Goal: Navigation & Orientation: Find specific page/section

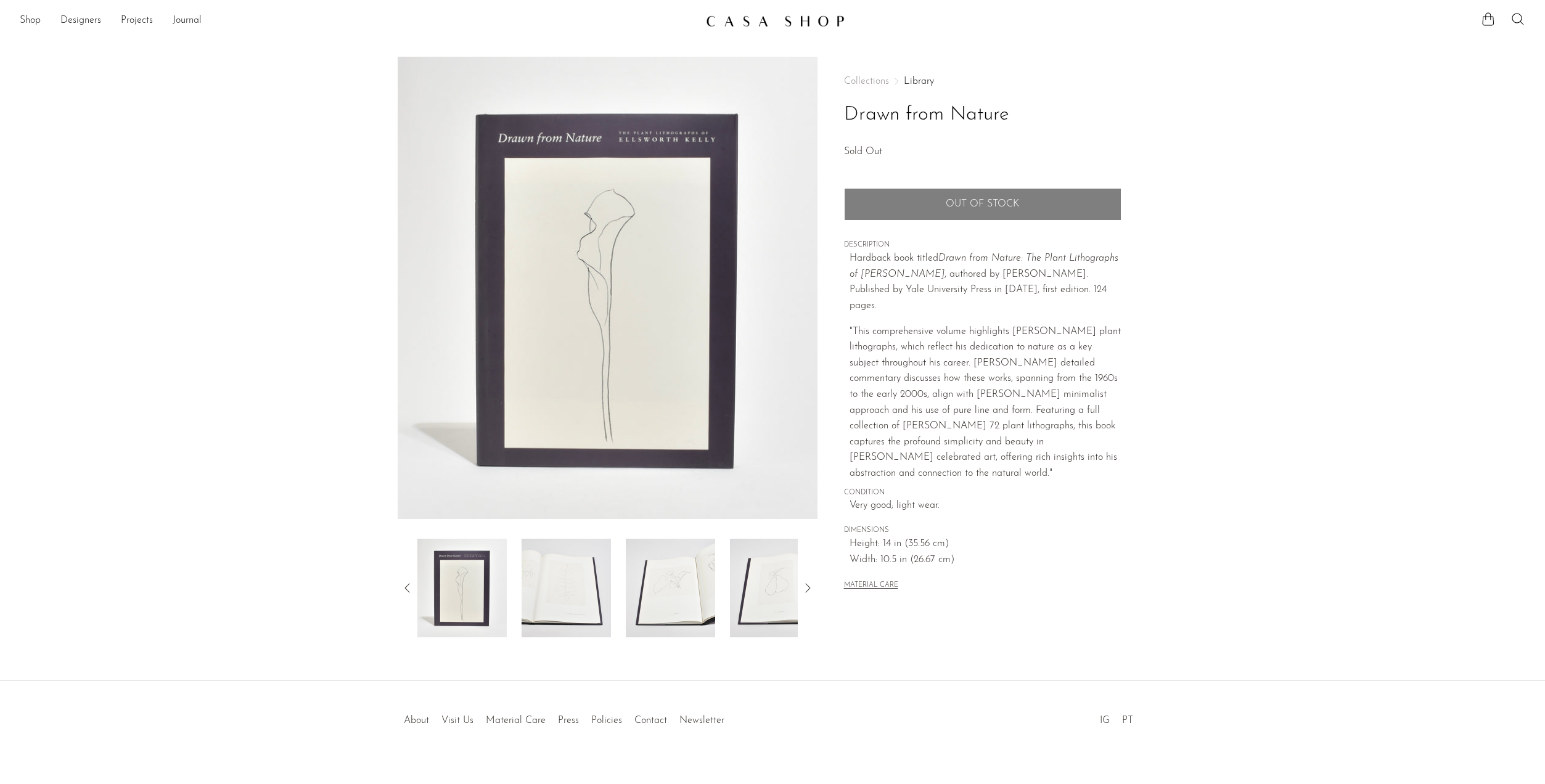
drag, startPoint x: 1267, startPoint y: 237, endPoint x: 1259, endPoint y: 225, distance: 14.4
click at [1259, 225] on section "Drawn from Nature Sold Out" at bounding box center [772, 347] width 1545 height 581
drag, startPoint x: 1026, startPoint y: 117, endPoint x: 846, endPoint y: 117, distance: 180.0
click at [846, 117] on h1 "Drawn from Nature" at bounding box center [982, 115] width 277 height 32
copy h1 "Drawn from Nature"
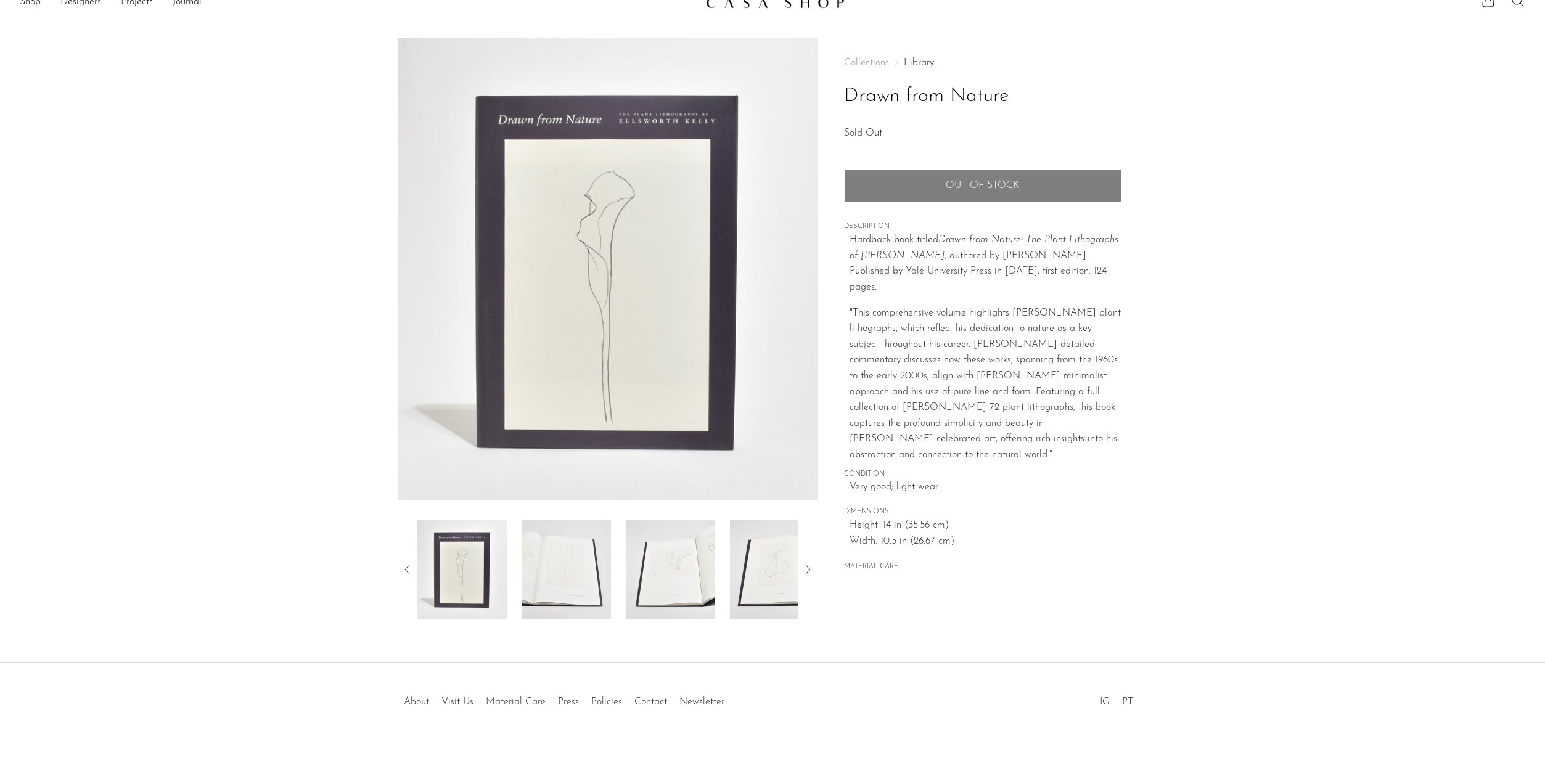
click at [1342, 151] on section "Drawn from Nature Sold Out" at bounding box center [772, 328] width 1545 height 581
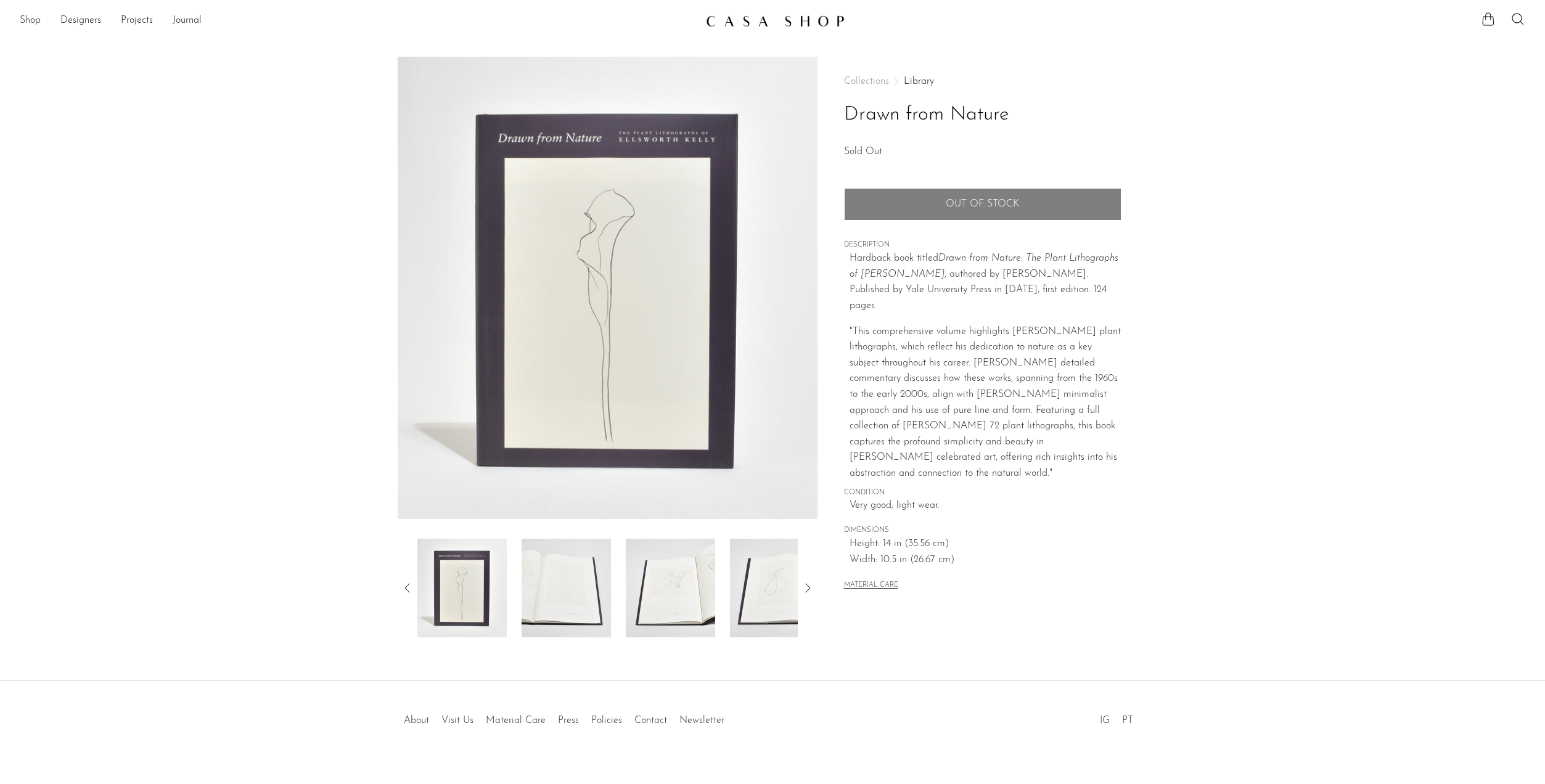
click at [34, 20] on link "Shop" at bounding box center [30, 20] width 21 height 16
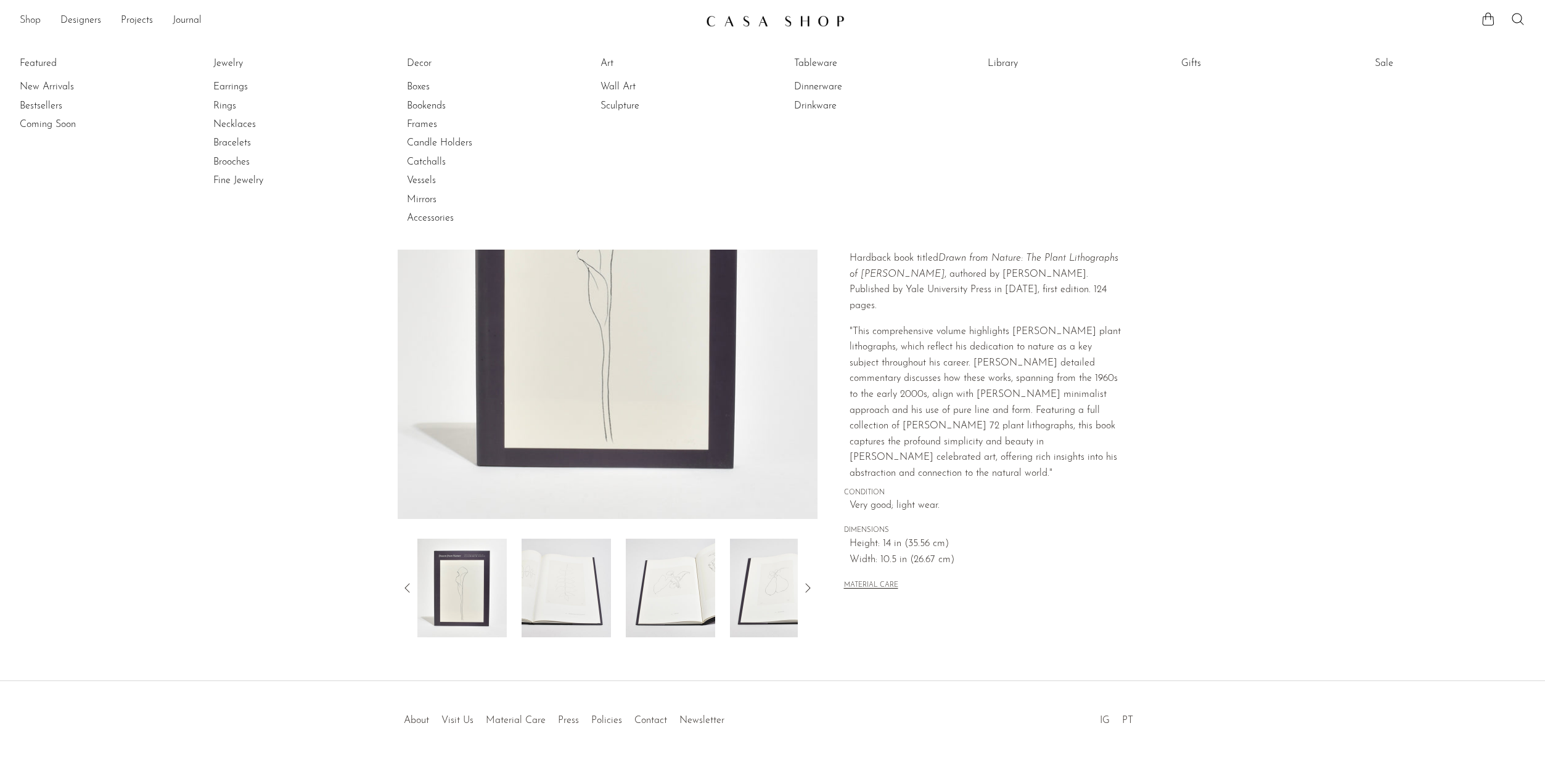
click at [37, 26] on link "Shop" at bounding box center [30, 20] width 21 height 16
click at [36, 22] on link "Shop" at bounding box center [30, 20] width 21 height 16
click at [229, 91] on link "Earrings" at bounding box center [260, 87] width 92 height 13
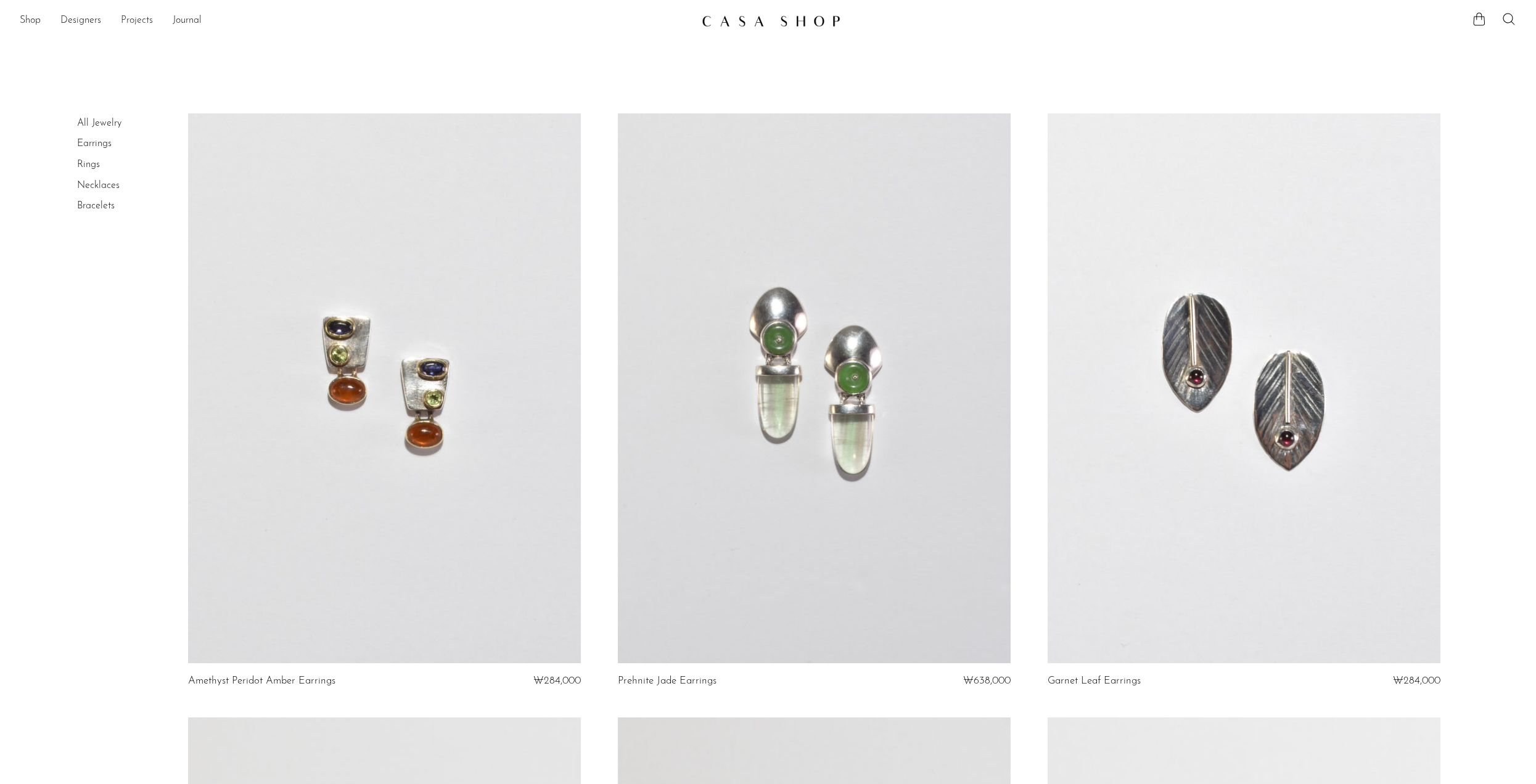
click at [153, 23] on link "Projects" at bounding box center [137, 20] width 32 height 16
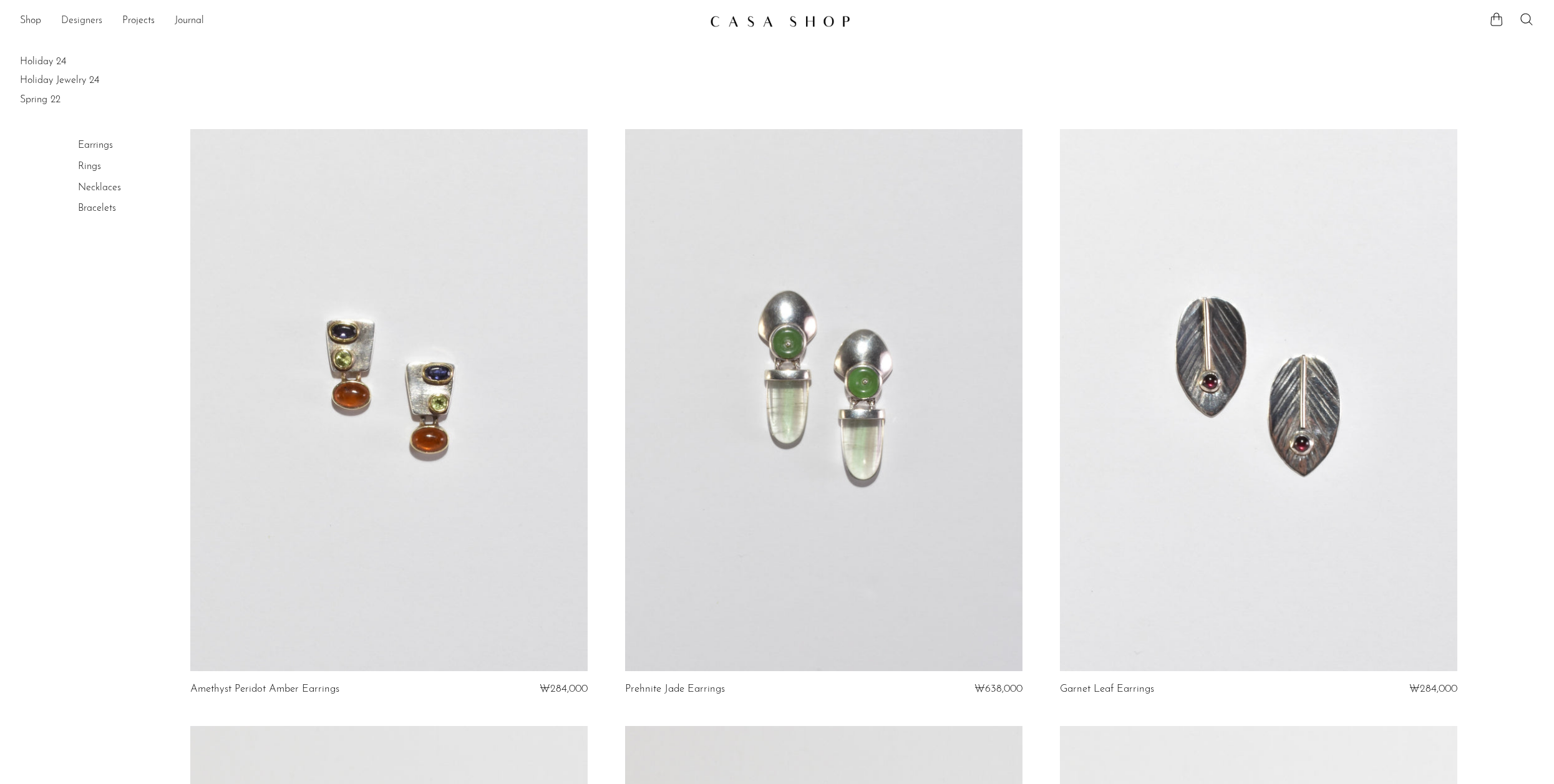
click at [93, 19] on link "Designers" at bounding box center [81, 21] width 41 height 16
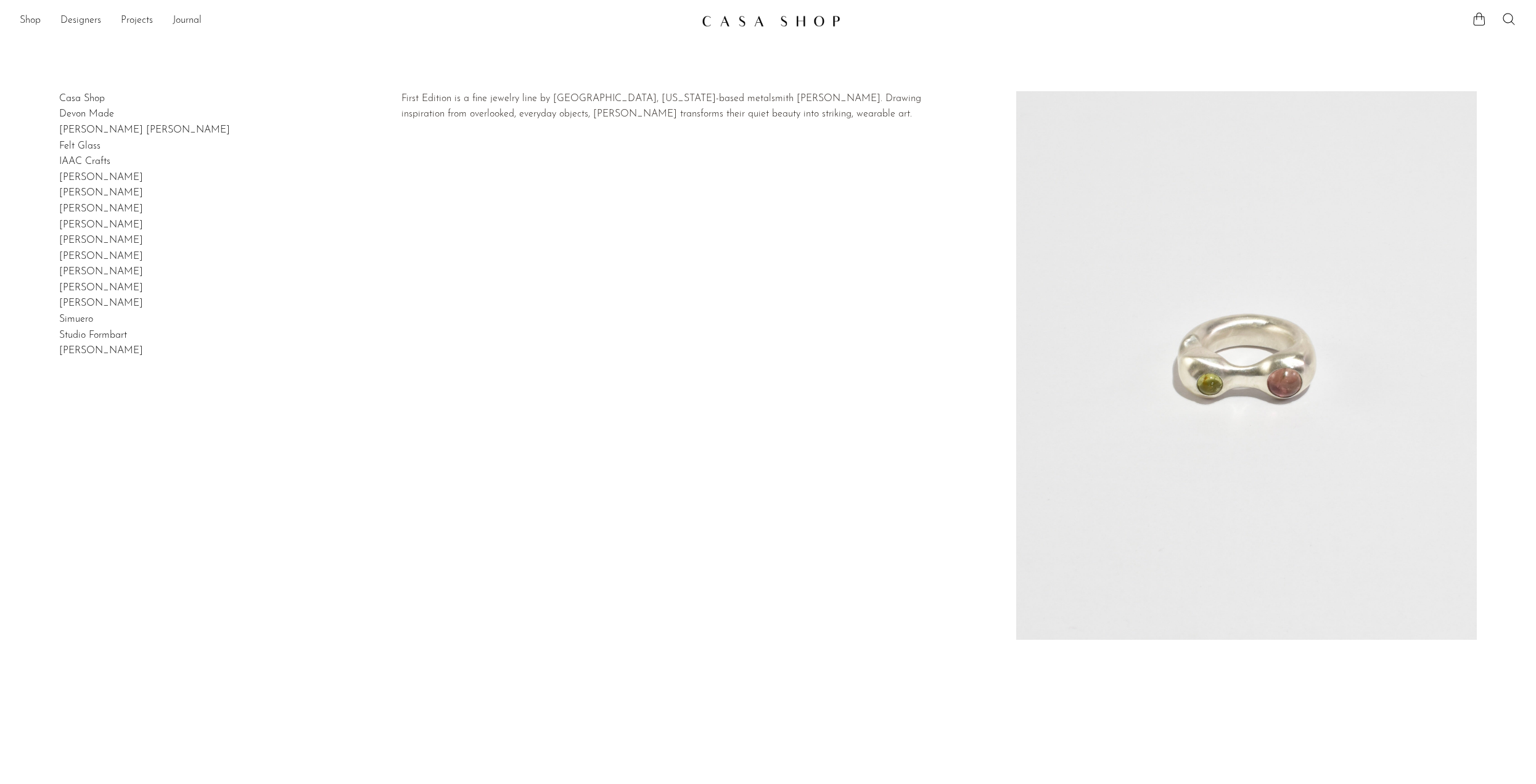
click at [88, 307] on link "[PERSON_NAME]" at bounding box center [101, 303] width 84 height 10
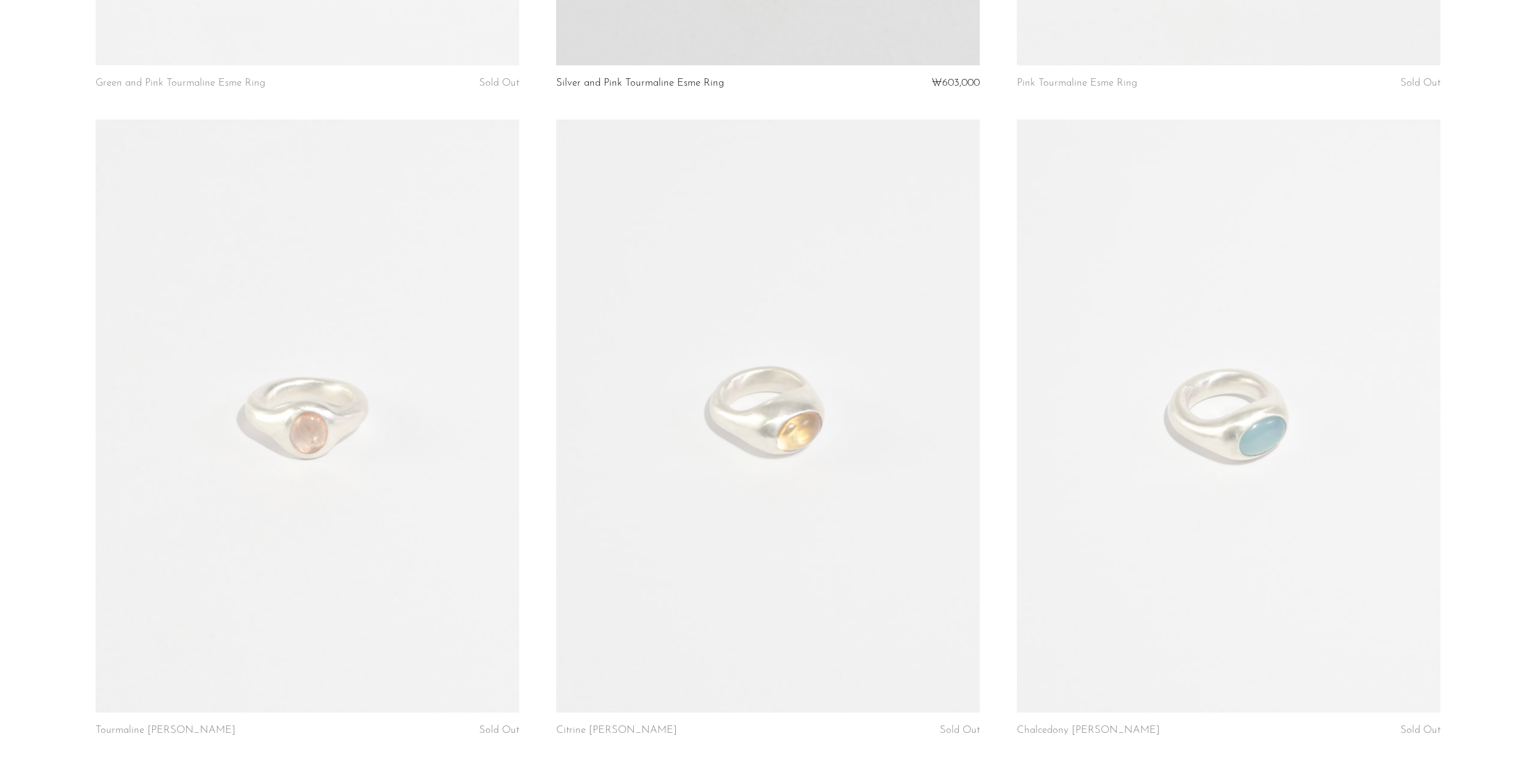
scroll to position [847, 0]
